Goal: Task Accomplishment & Management: Complete application form

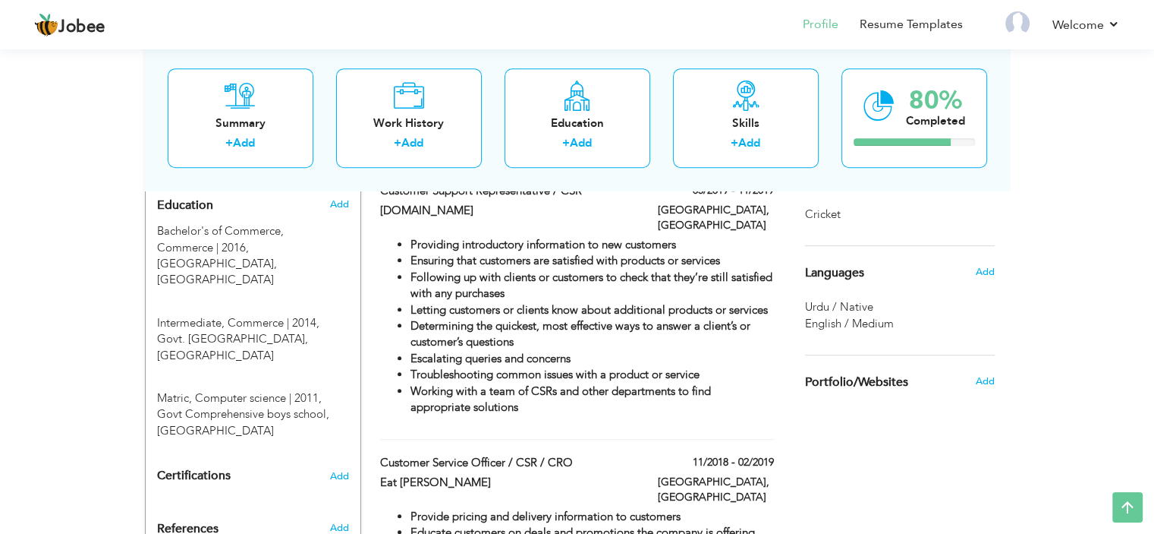
scroll to position [668, 0]
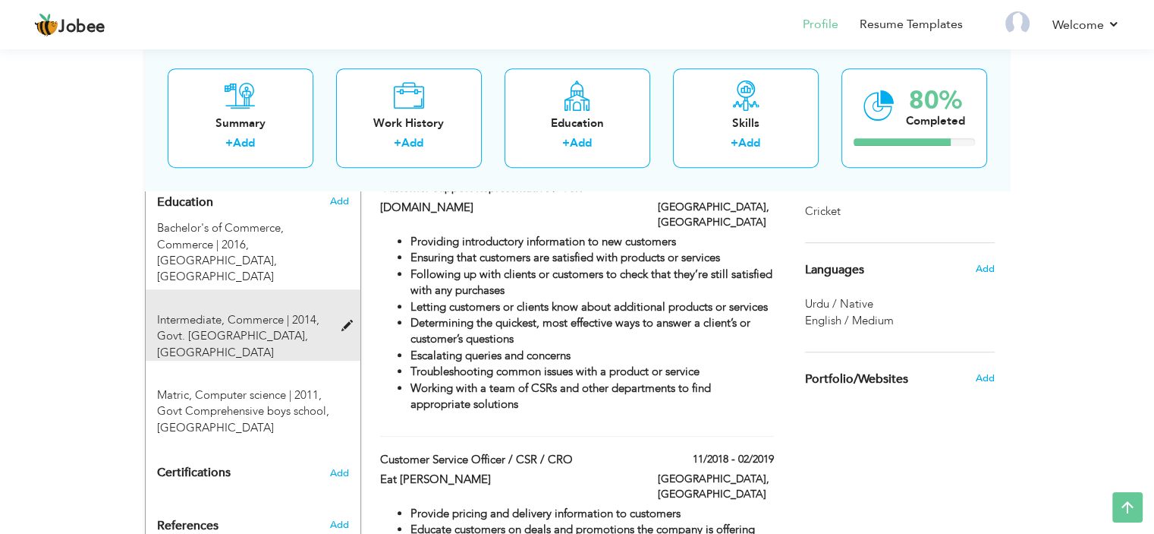
click at [344, 320] on span at bounding box center [350, 325] width 19 height 11
type input "Intermediate"
type input "Commerce"
type input "2014"
type input "Govt. National college"
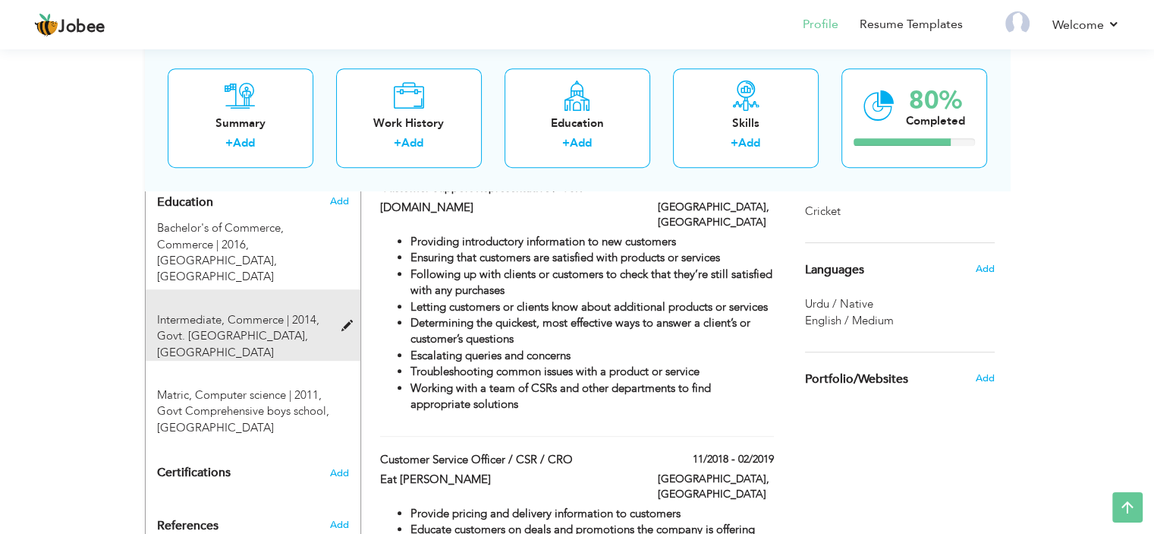
radio input "false"
radio input "true"
type input "Karachi"
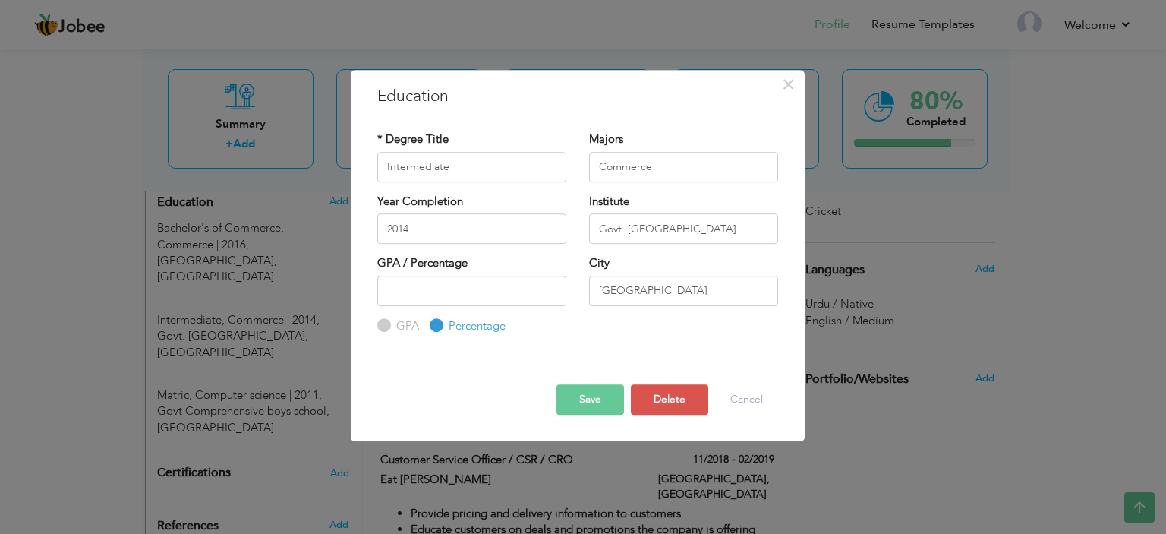
click at [0, 354] on div "× Education * Degree Title Intermediate Majors Commerce 2014 GPA" at bounding box center [583, 267] width 1166 height 534
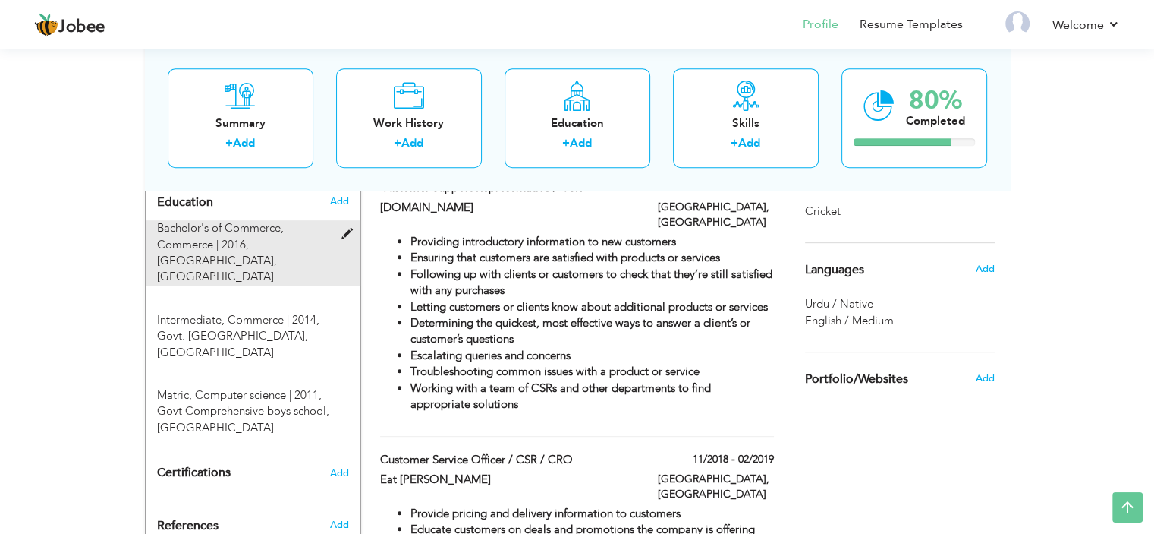
click at [208, 222] on span "Bachelor's of Commerce, Commerce | 2016," at bounding box center [220, 235] width 127 height 31
type input "Bachelor's of Commerce"
type input "2016"
type input "Karachi University"
radio input "true"
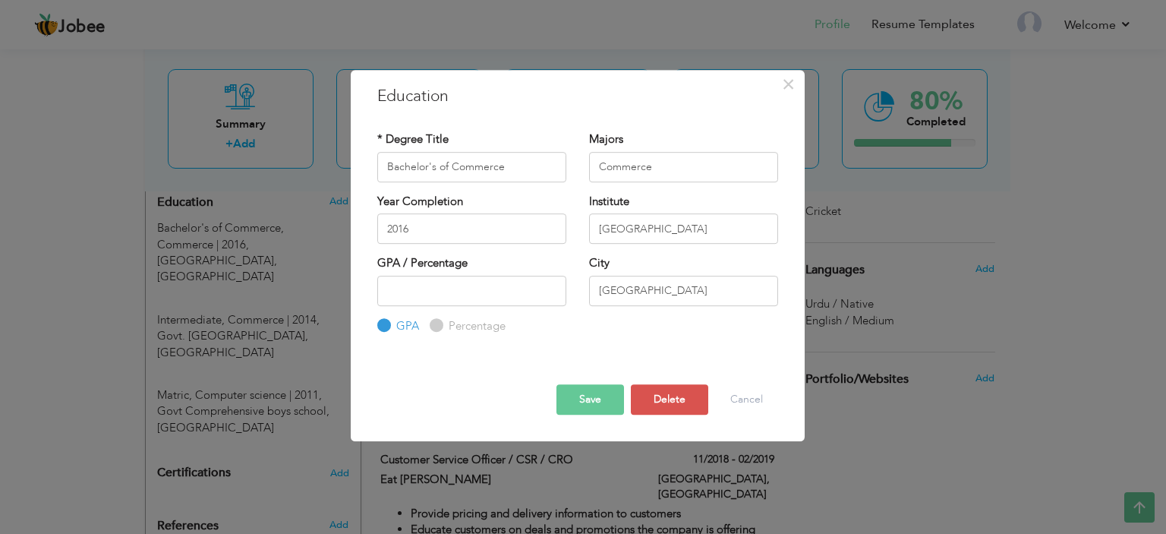
click at [0, 249] on div "× Education * Degree Title Bachelor's of Commerce Majors Commerce" at bounding box center [583, 267] width 1166 height 534
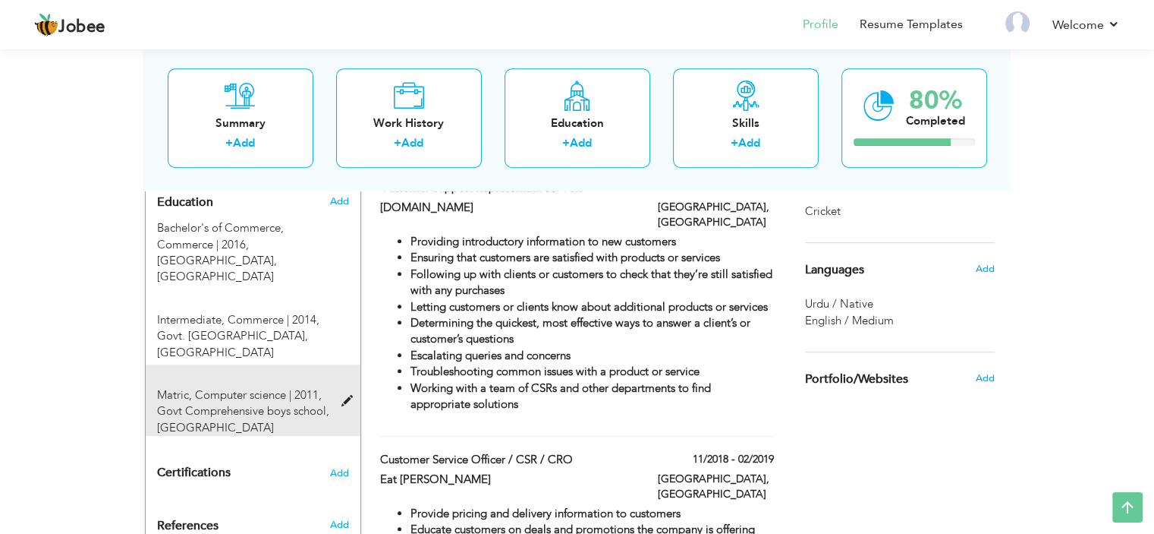
click at [287, 387] on span "Matric, Computer science | 2011," at bounding box center [239, 394] width 165 height 15
type input "Matric"
type input "Computer science"
type input "2011"
type input "Govt Comprehensive boys school"
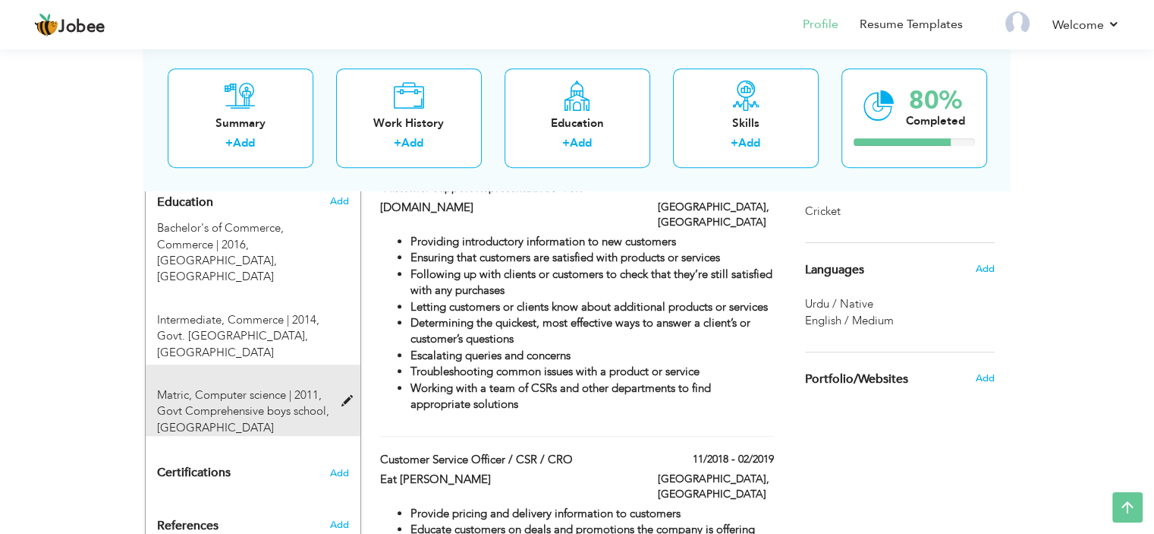
type input "61"
radio input "false"
radio input "true"
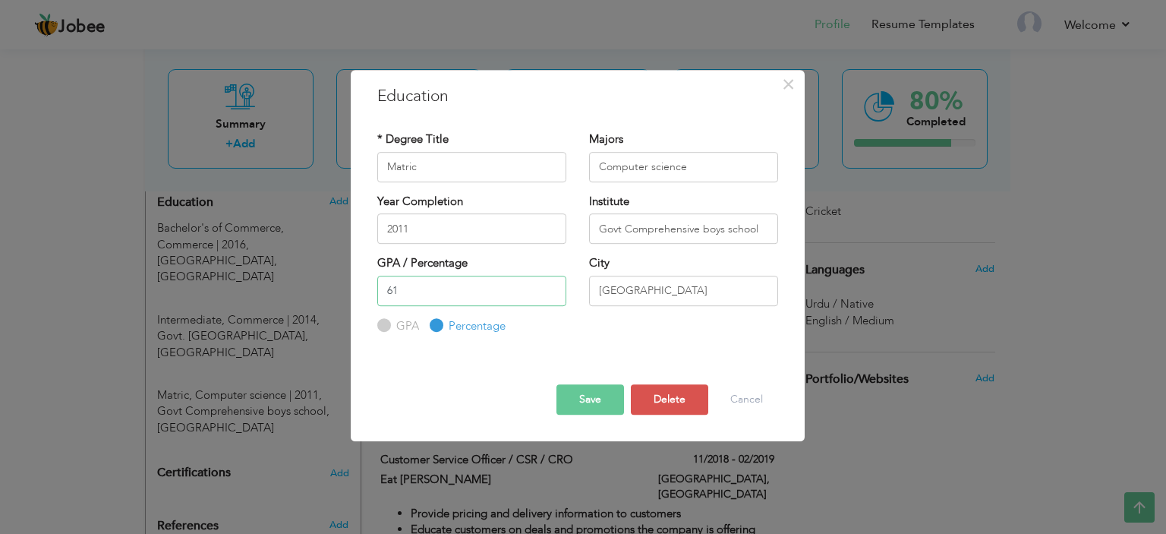
click at [432, 297] on input "61" at bounding box center [471, 291] width 189 height 30
click at [615, 385] on button "Save" at bounding box center [590, 399] width 68 height 30
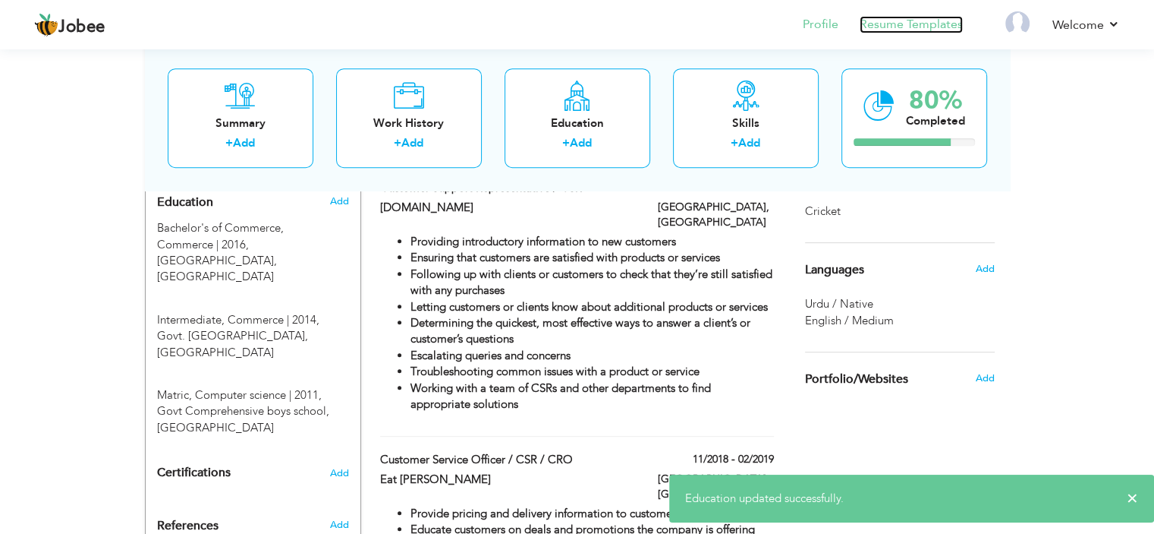
click at [896, 27] on link "Resume Templates" at bounding box center [911, 24] width 103 height 17
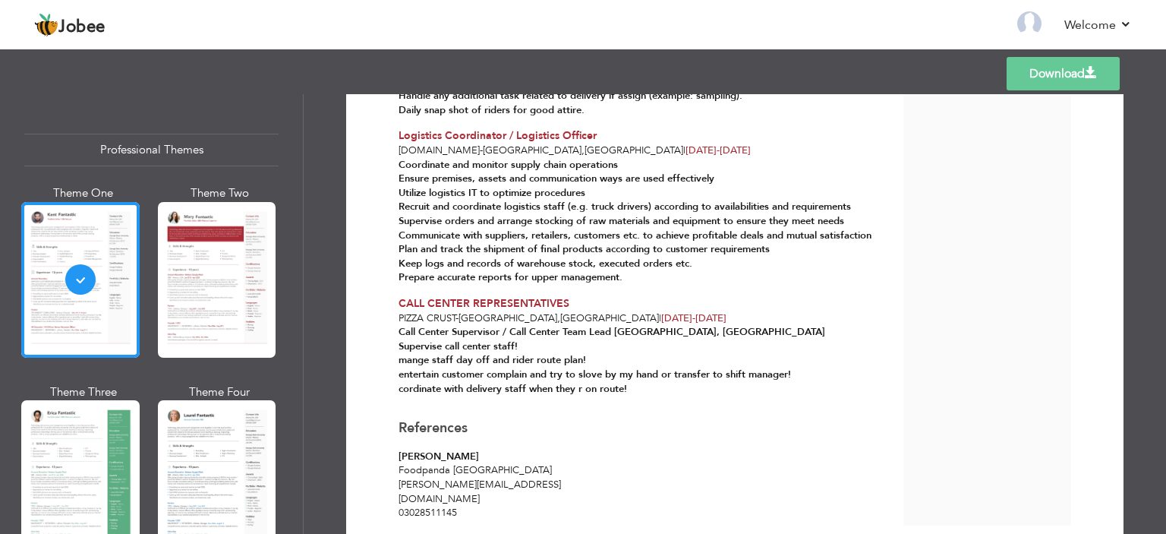
scroll to position [944, 0]
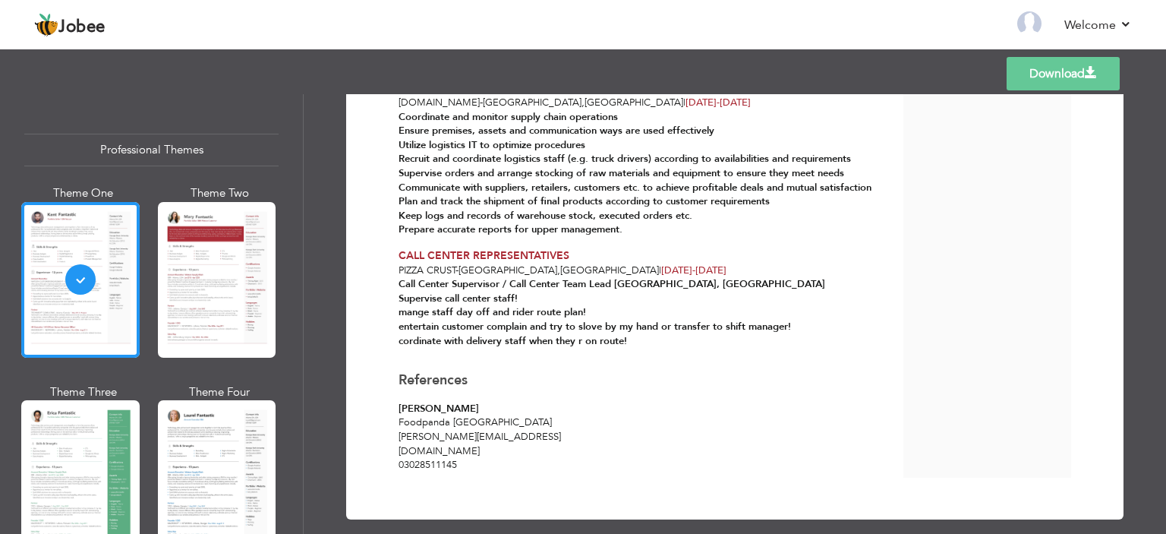
click at [1050, 74] on link "Download" at bounding box center [1062, 73] width 113 height 33
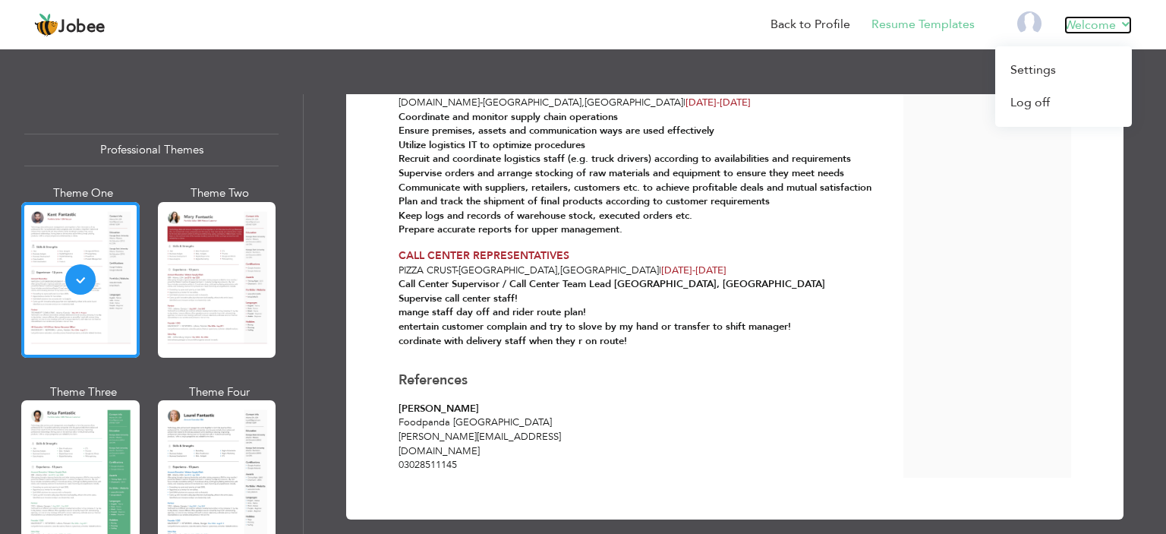
click at [1084, 20] on link "Welcome" at bounding box center [1098, 25] width 68 height 18
click at [1023, 98] on link "Log off" at bounding box center [1063, 103] width 137 height 33
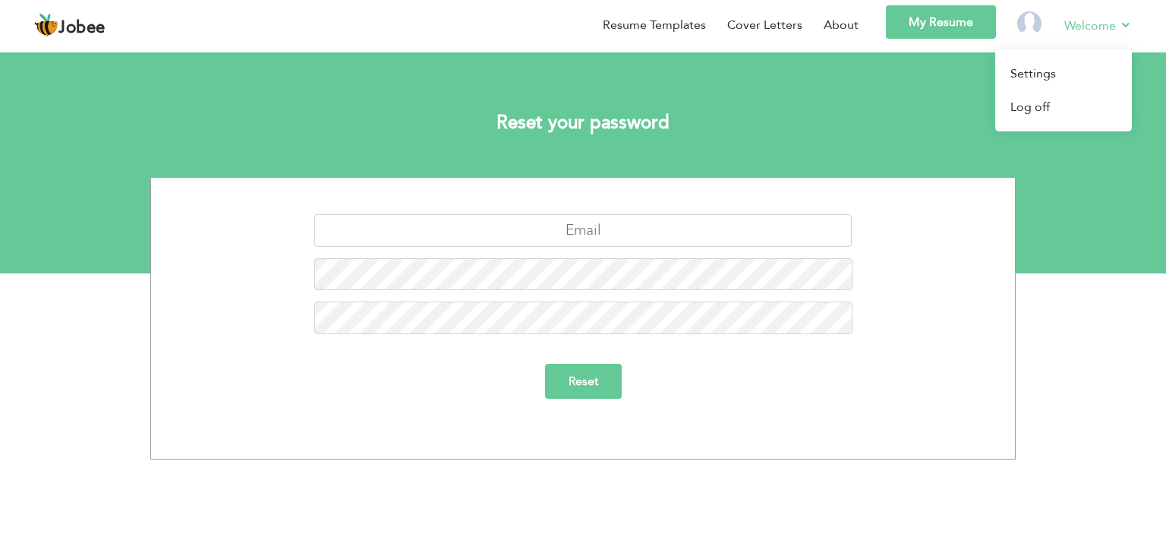
click at [1076, 29] on link "Welcome" at bounding box center [1098, 25] width 68 height 19
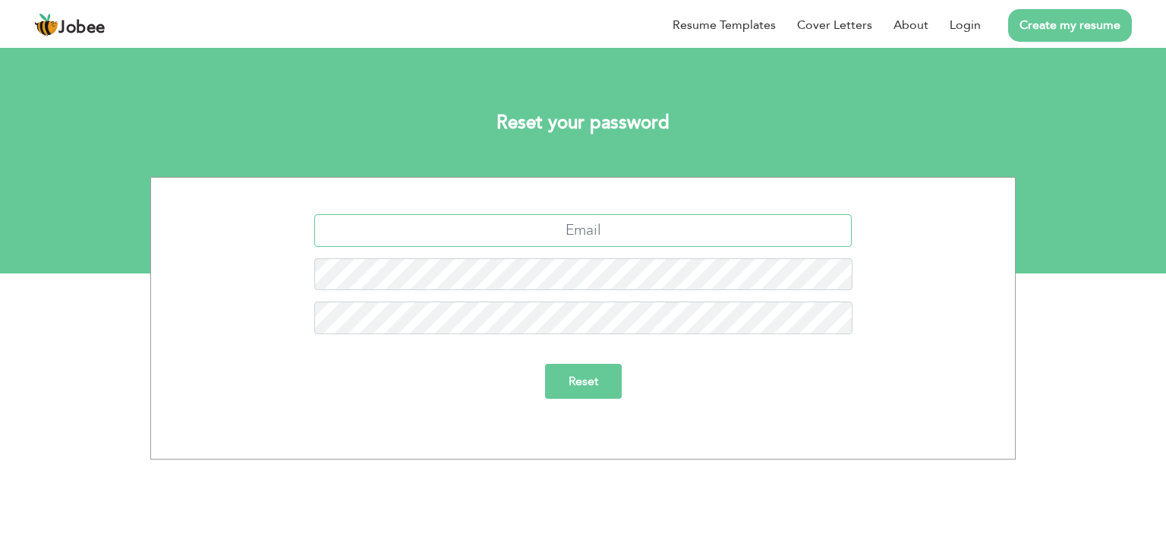
click at [563, 236] on input "text" at bounding box center [583, 230] width 538 height 33
type input "[EMAIL_ADDRESS][DOMAIN_NAME]"
click at [545, 364] on input "Reset" at bounding box center [583, 381] width 77 height 35
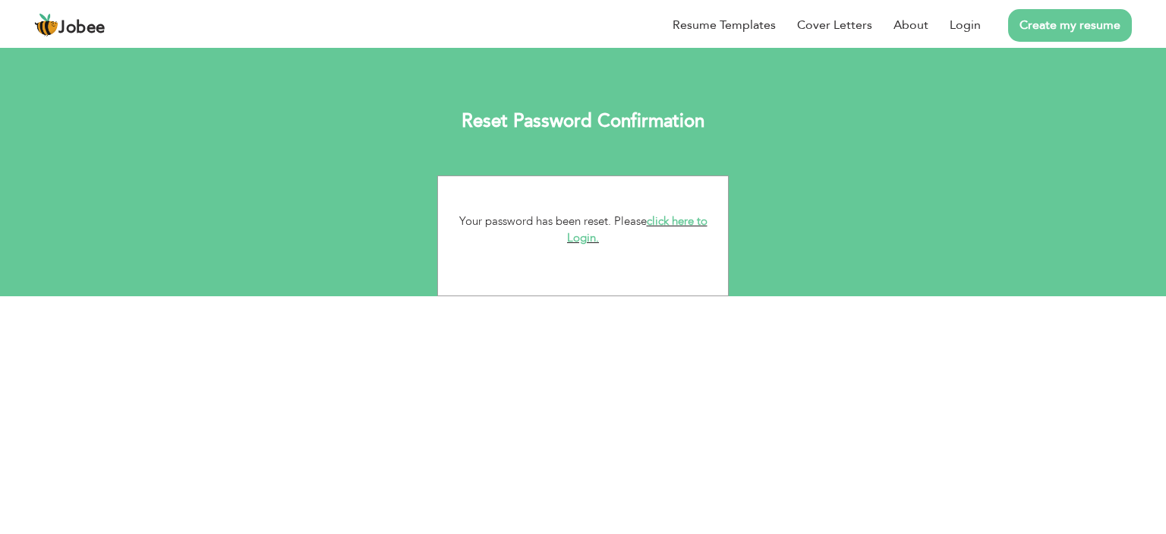
click at [682, 224] on link "click here to Login." at bounding box center [637, 229] width 140 height 33
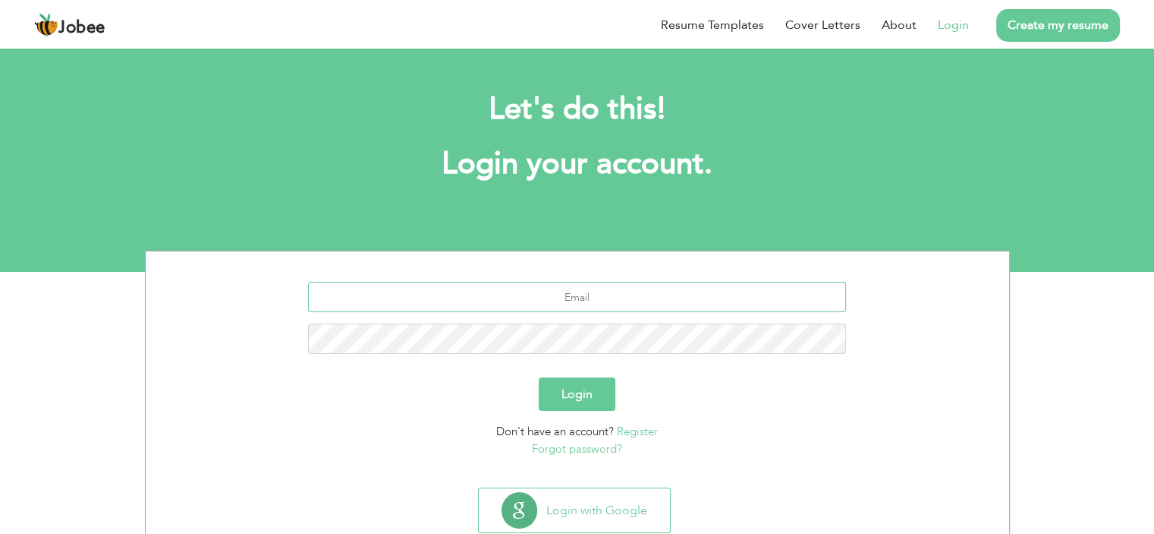
click at [732, 303] on input "text" at bounding box center [577, 297] width 538 height 30
drag, startPoint x: 611, startPoint y: 312, endPoint x: 613, endPoint y: 296, distance: 16.0
click at [613, 296] on div "mnomankhanmeo@gmail.com" at bounding box center [577, 323] width 841 height 83
click at [613, 296] on input "mnomankhanmeo@gmail.com" at bounding box center [577, 297] width 538 height 30
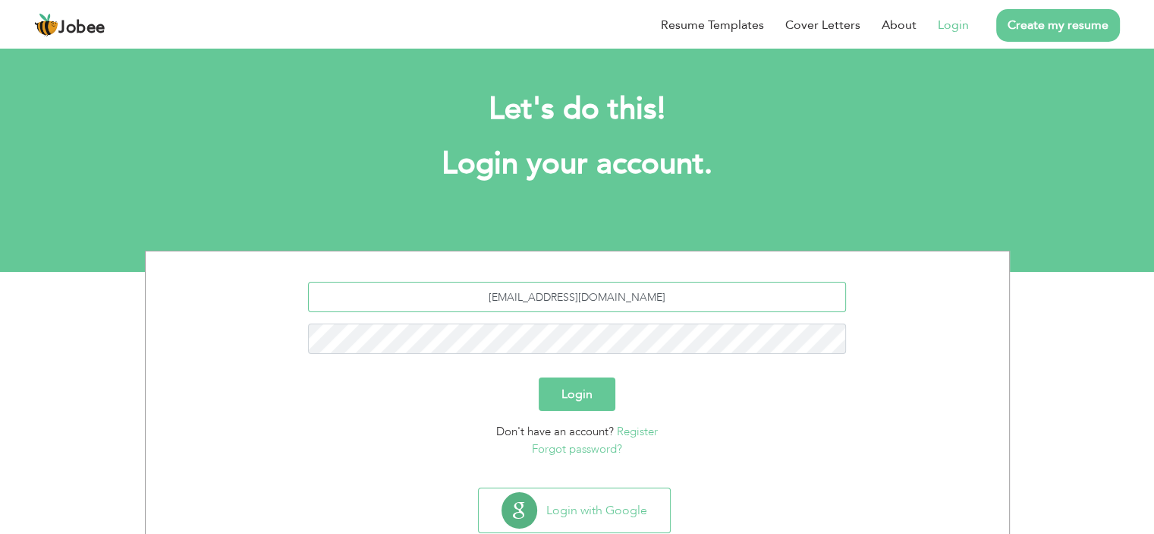
click at [613, 296] on input "mnomankhanmeo@gmail.com" at bounding box center [577, 297] width 538 height 30
type input "Nomanmeo62@gmail.com"
click at [539, 377] on button "Login" at bounding box center [577, 393] width 77 height 33
